Goal: Information Seeking & Learning: Learn about a topic

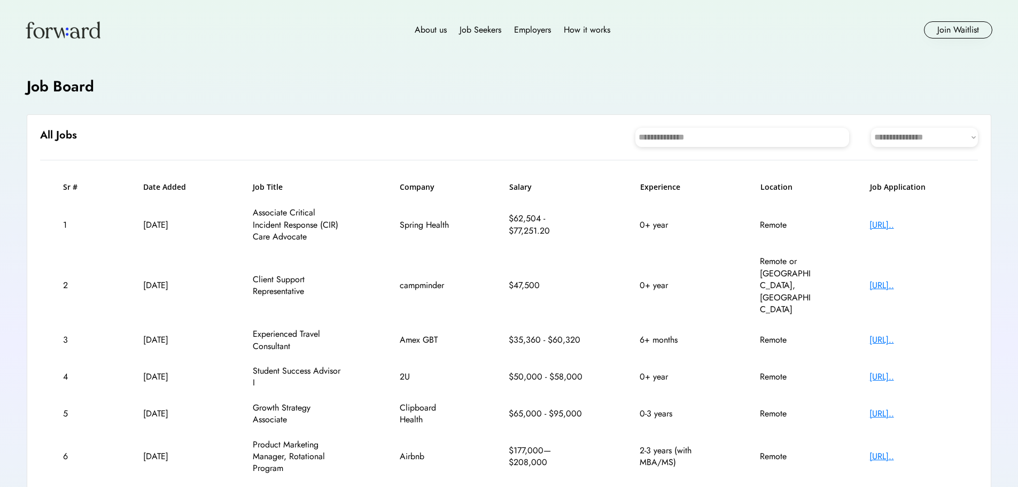
drag, startPoint x: 905, startPoint y: 224, endPoint x: 546, endPoint y: 42, distance: 403.2
click at [546, 42] on div "About us Job Seekers Employers How it works Join Waitlist" at bounding box center [509, 30] width 1018 height 60
click at [889, 223] on div "https://job-boards.g..." at bounding box center [913, 225] width 86 height 12
click at [890, 224] on div "https://job-boards.g..." at bounding box center [913, 225] width 86 height 12
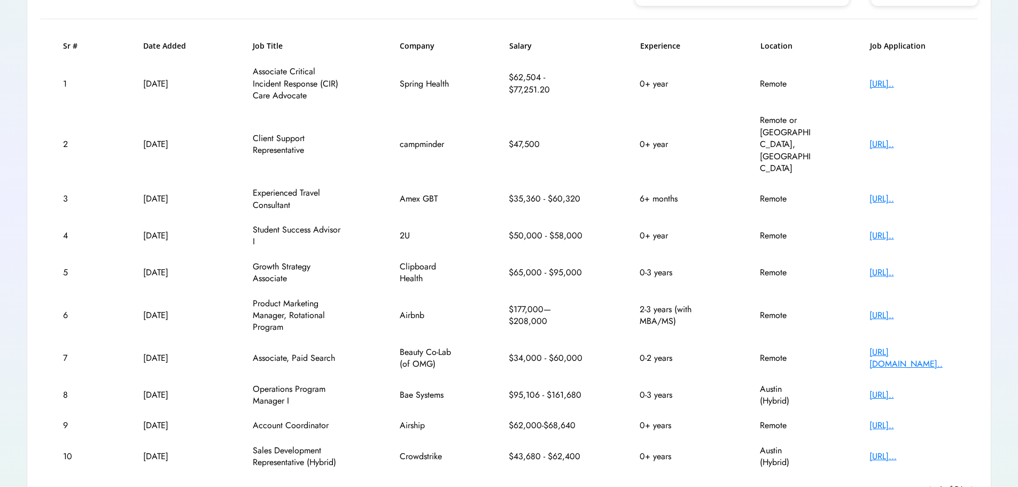
scroll to position [160, 0]
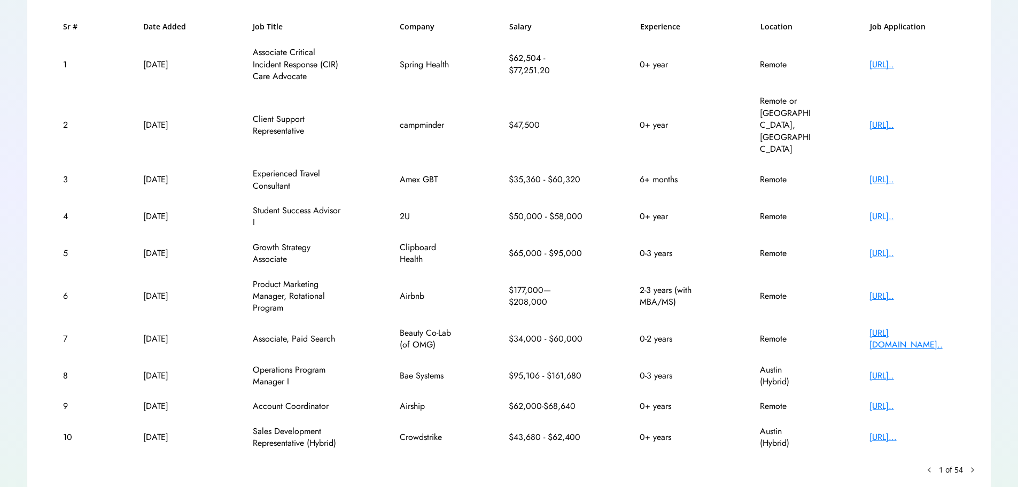
click at [972, 464] on text "chevron_right" at bounding box center [972, 469] width 11 height 11
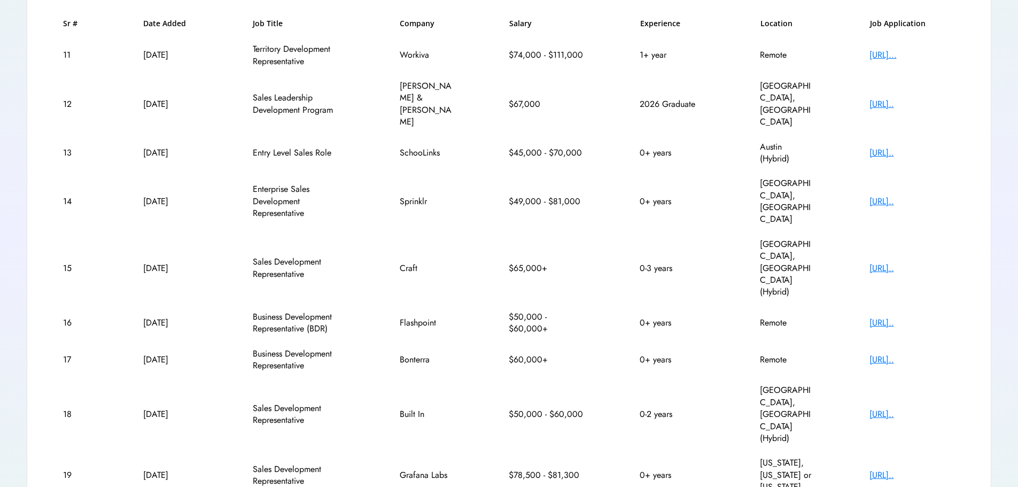
scroll to position [164, 0]
click at [112, 426] on div "Sr # Date Added Job Title Company Salary Experience Location Job Application 11…" at bounding box center [509, 298] width 938 height 561
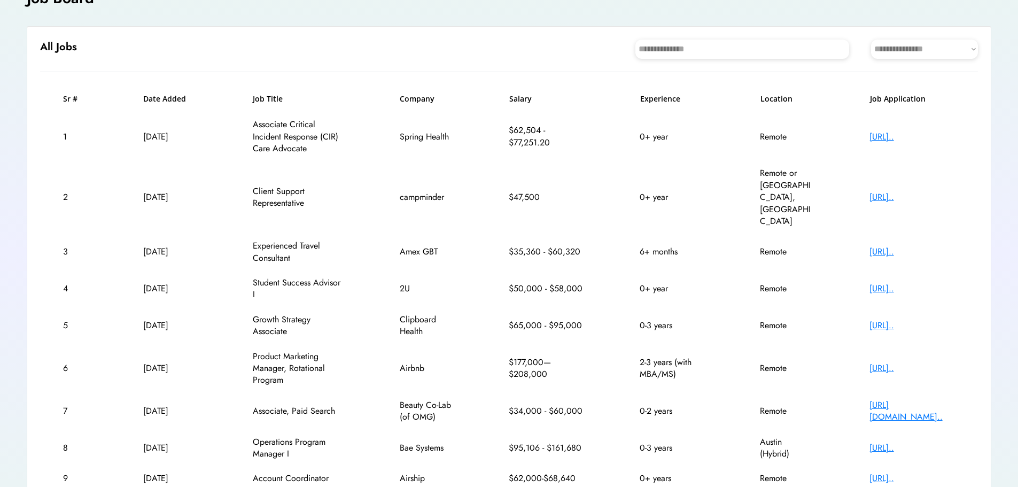
scroll to position [0, 0]
